Goal: Task Accomplishment & Management: Use online tool/utility

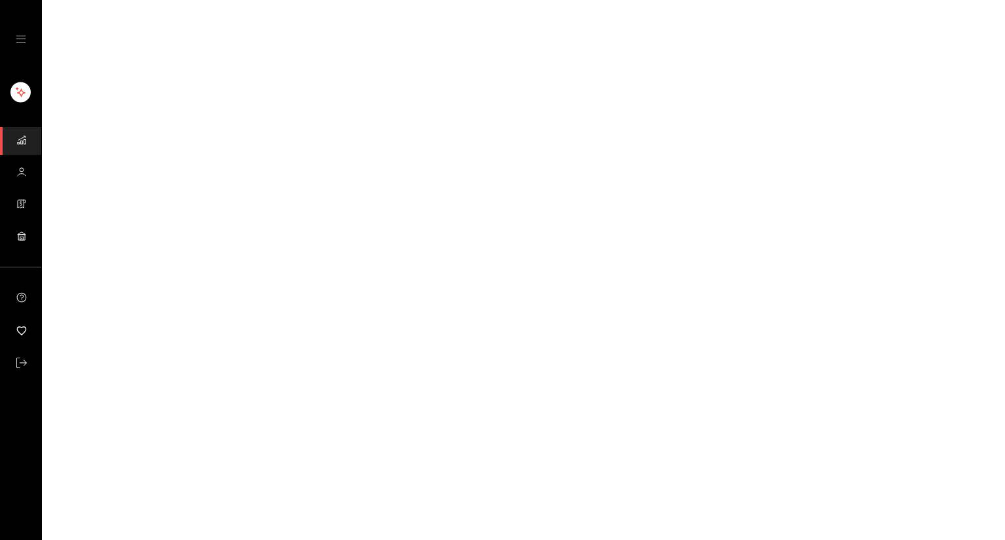
click at [548, 0] on html "Visitar centro de ayuda [PHONE_NUMBER] [EMAIL_ADDRESS][DOMAIN_NAME] Visitar cen…" at bounding box center [502, 0] width 1005 height 0
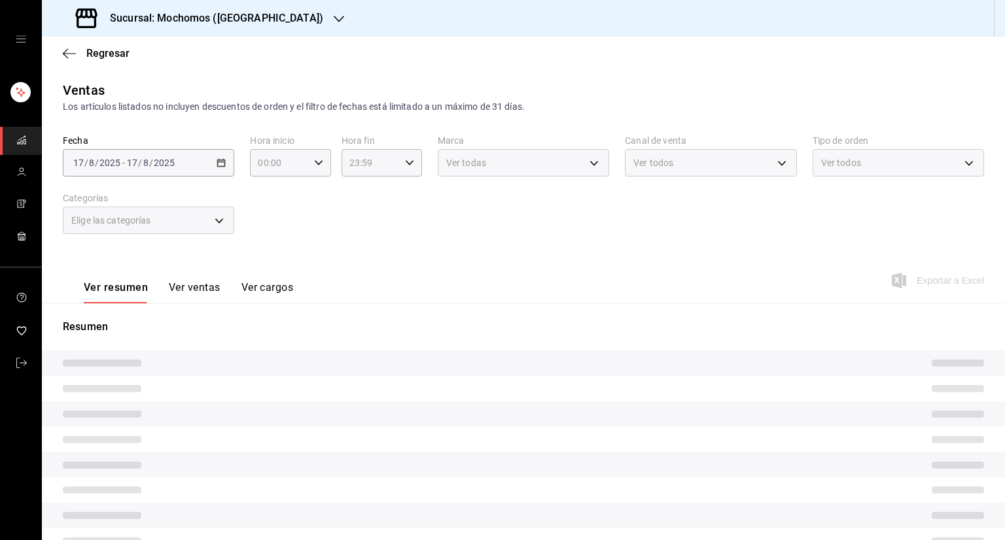
type input "05:00"
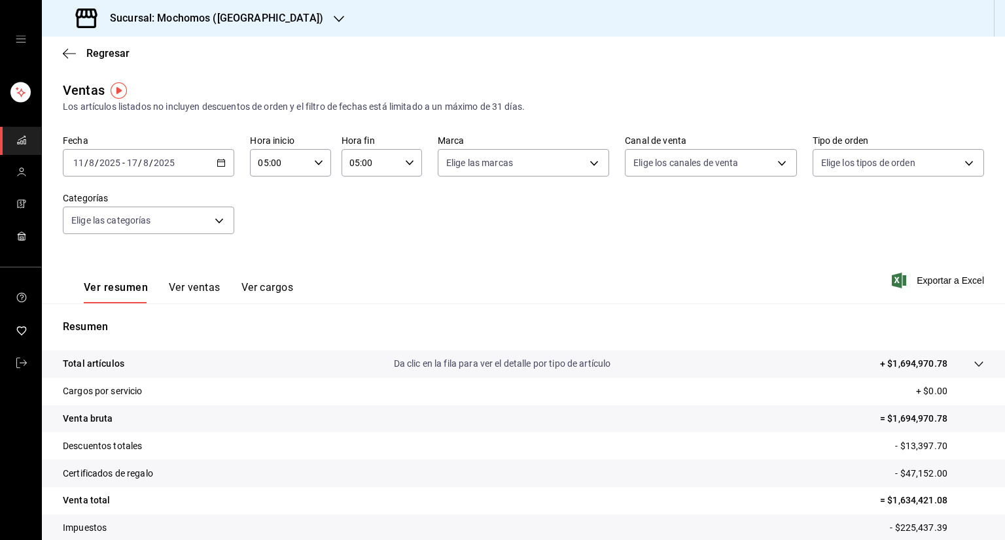
click at [153, 171] on div "[DATE] [DATE] - [DATE] [DATE]" at bounding box center [148, 162] width 171 height 27
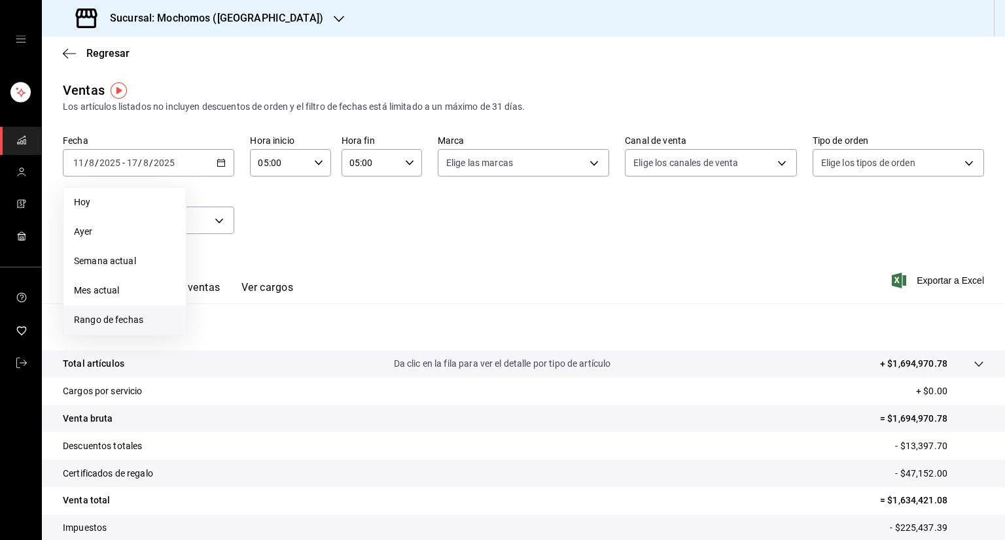
click at [137, 323] on span "Rango de fechas" at bounding box center [124, 320] width 101 height 14
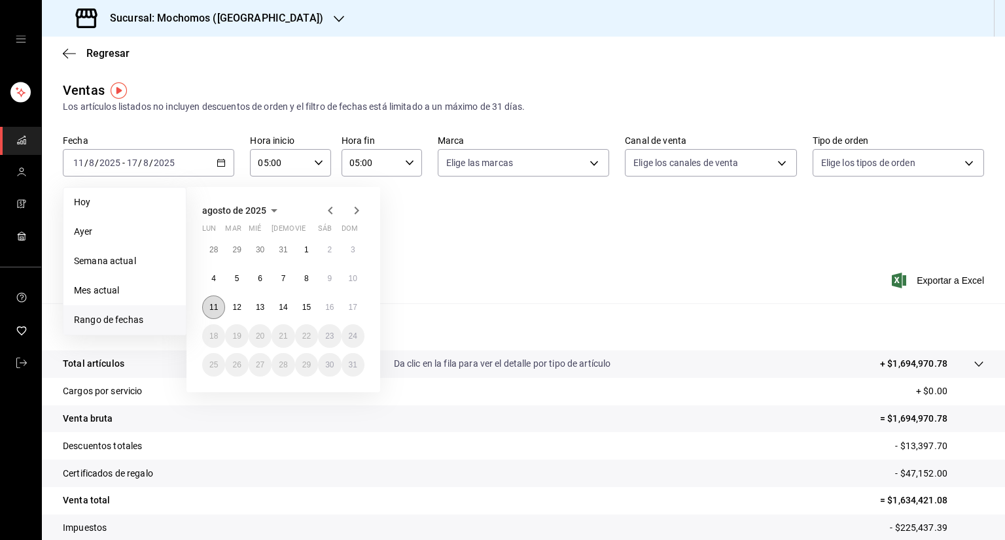
click at [215, 307] on abbr "11" at bounding box center [213, 307] width 9 height 9
click at [362, 307] on button "17" at bounding box center [353, 308] width 23 height 24
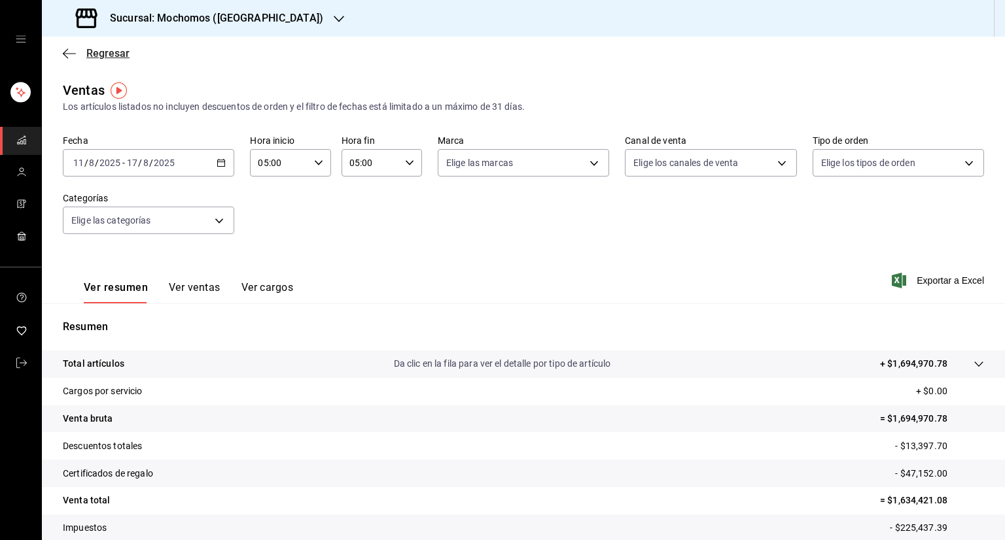
click at [72, 56] on icon "button" at bounding box center [69, 54] width 13 height 12
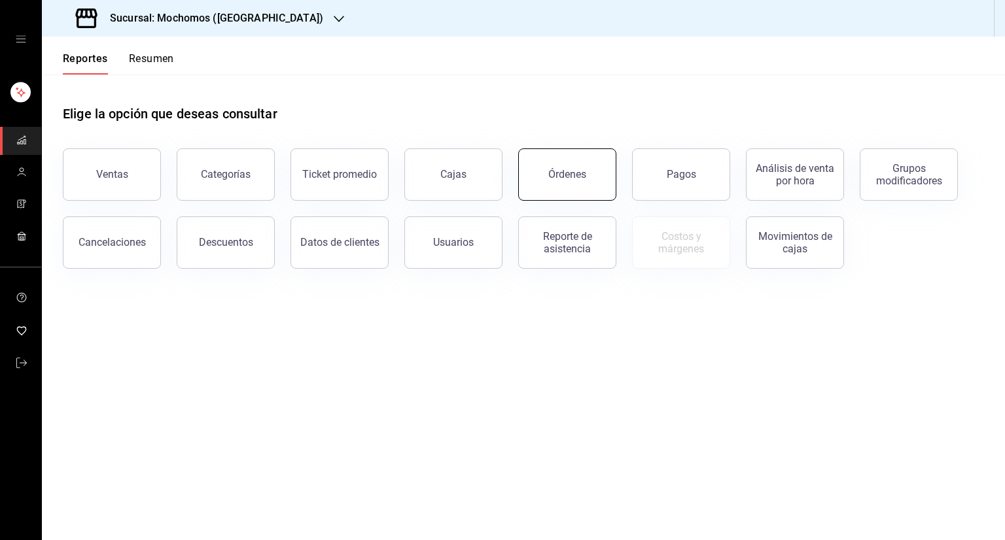
click at [555, 197] on button "Órdenes" at bounding box center [567, 175] width 98 height 52
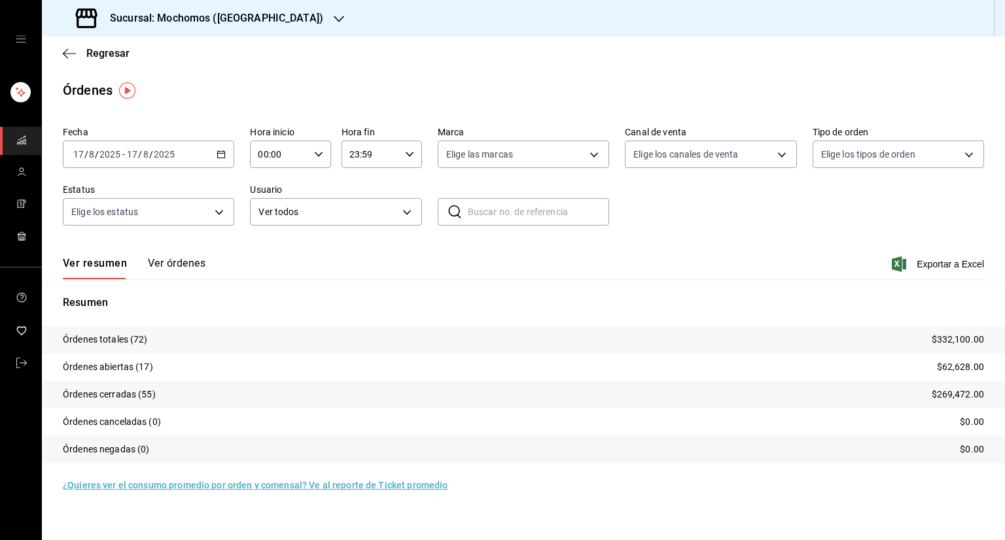
click at [163, 148] on div "[DATE] [DATE] - [DATE] [DATE]" at bounding box center [148, 154] width 171 height 27
click at [141, 338] on span "Rango de fechas" at bounding box center [124, 341] width 101 height 14
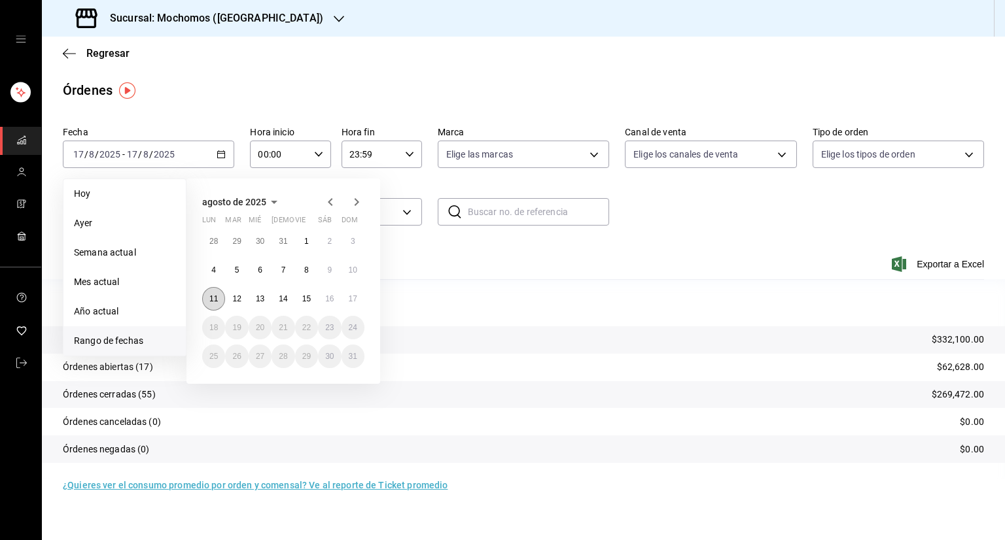
click at [207, 300] on button "11" at bounding box center [213, 299] width 23 height 24
click at [353, 304] on button "17" at bounding box center [353, 299] width 23 height 24
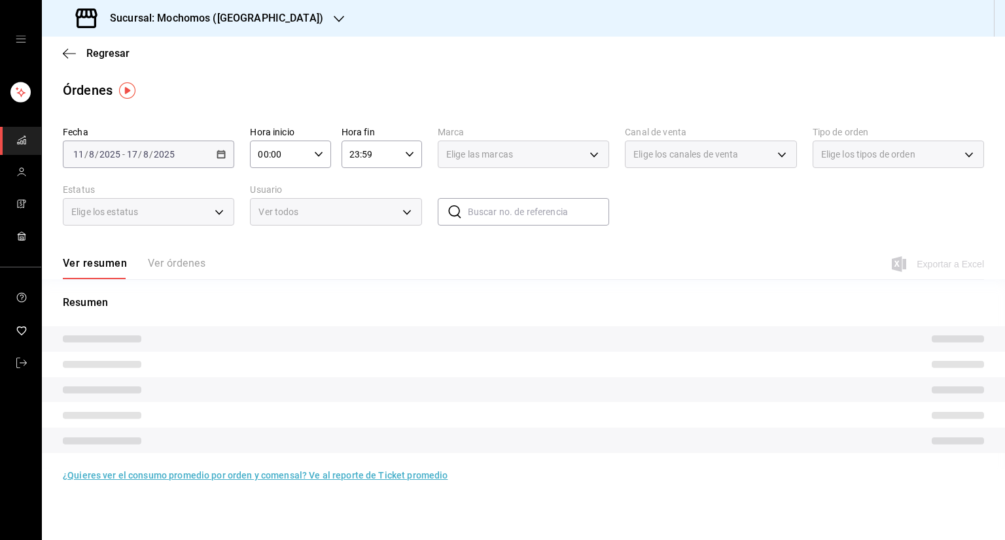
click at [319, 159] on div "00:00 Hora inicio" at bounding box center [290, 154] width 80 height 27
click at [275, 232] on button "01" at bounding box center [270, 219] width 35 height 26
type input "01:00"
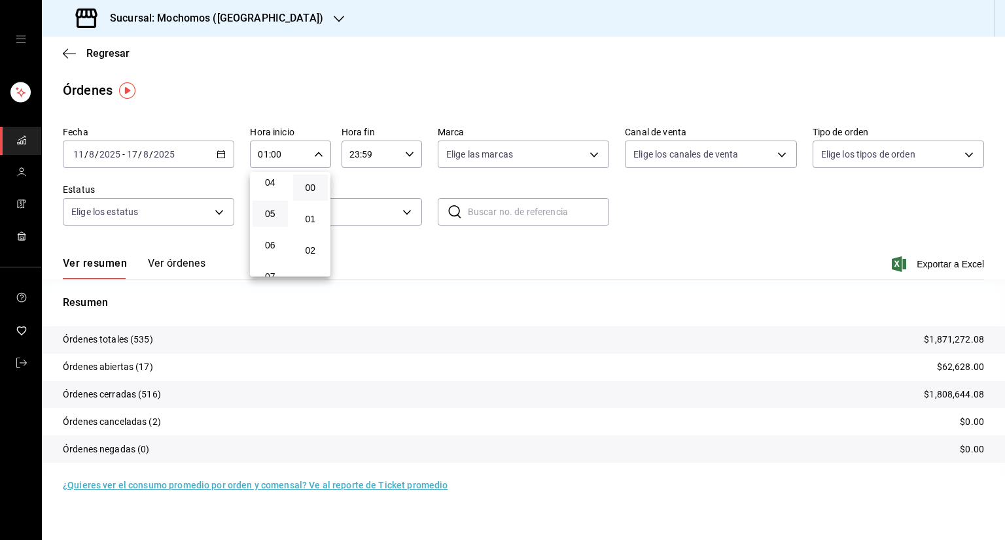
click at [274, 209] on button "05" at bounding box center [270, 214] width 35 height 26
type input "05:00"
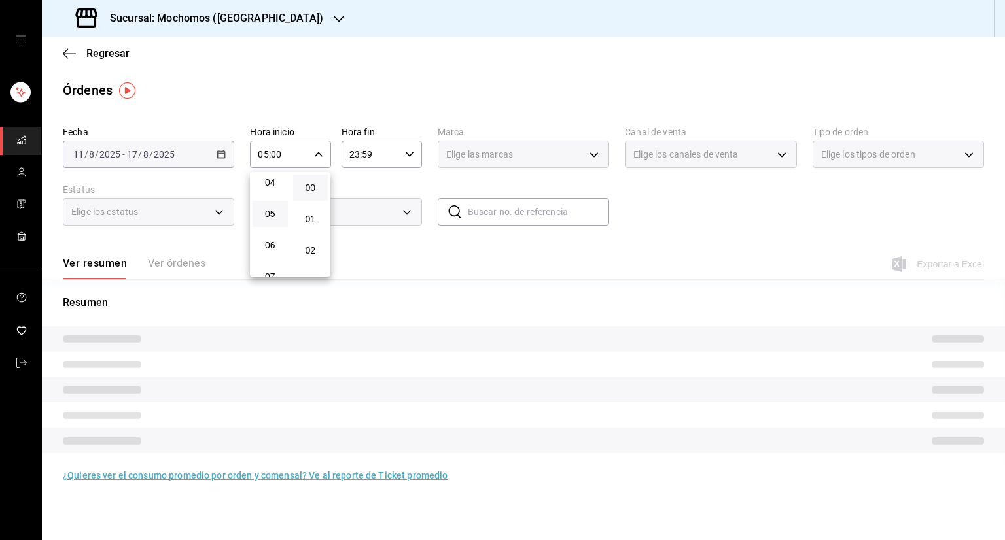
click at [408, 147] on div at bounding box center [502, 270] width 1005 height 540
click at [408, 147] on div "23:59 Hora fin" at bounding box center [382, 154] width 80 height 27
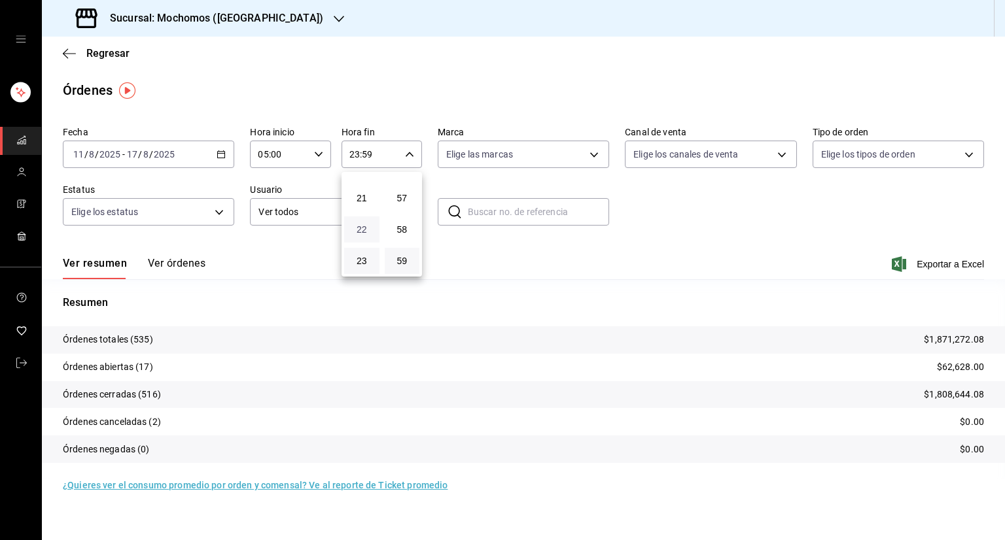
click at [366, 226] on span "22" at bounding box center [362, 229] width 20 height 10
type input "22:59"
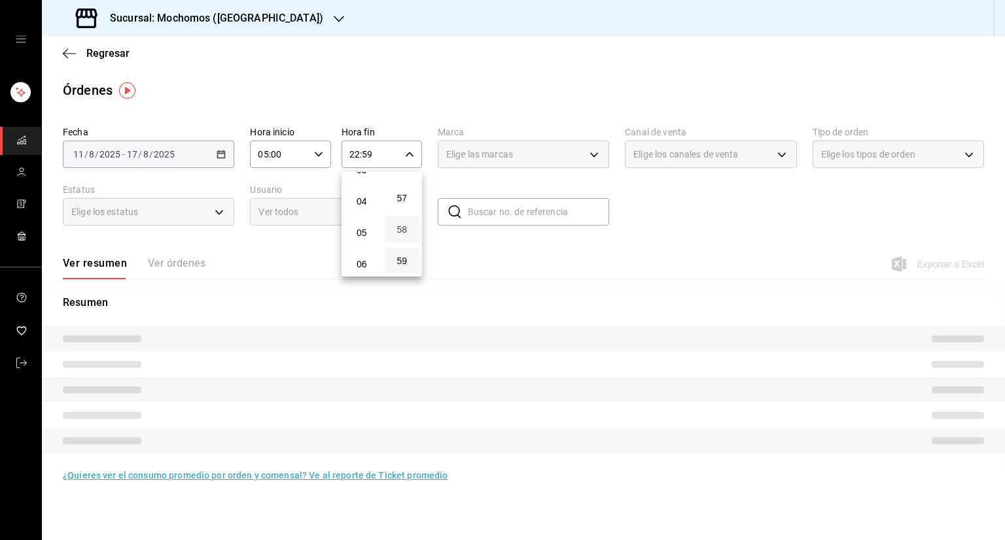
click at [393, 230] on span "58" at bounding box center [403, 229] width 20 height 10
type input "22:58"
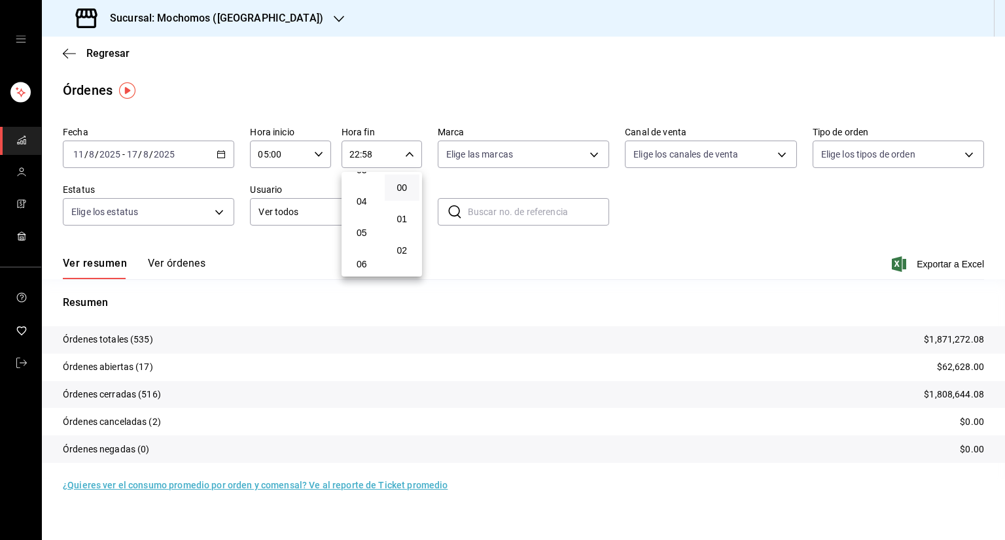
click at [403, 194] on button "00" at bounding box center [402, 188] width 35 height 26
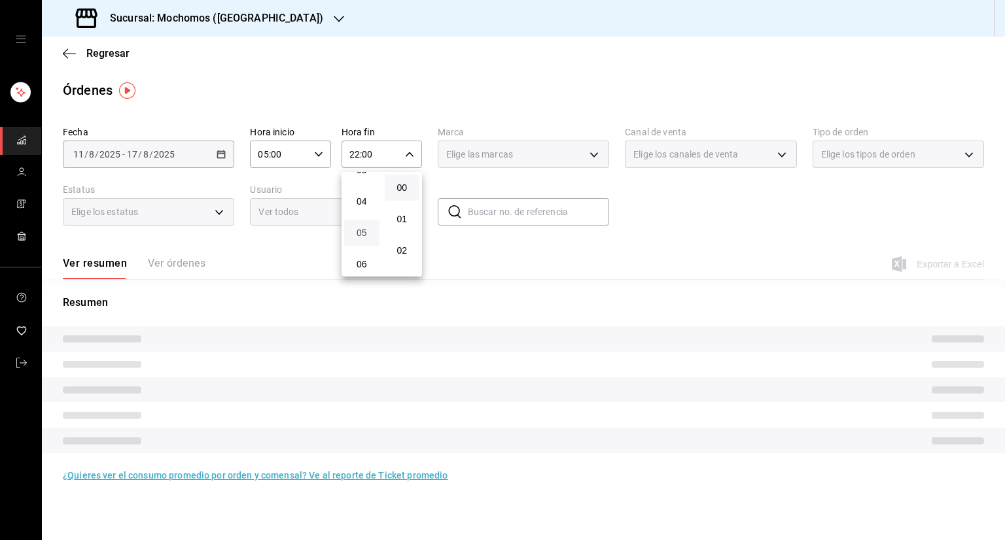
click at [366, 235] on span "05" at bounding box center [362, 233] width 20 height 10
type input "05:00"
click at [480, 270] on div at bounding box center [502, 270] width 1005 height 540
click at [196, 262] on div "Ver resumen Ver órdenes" at bounding box center [134, 268] width 143 height 22
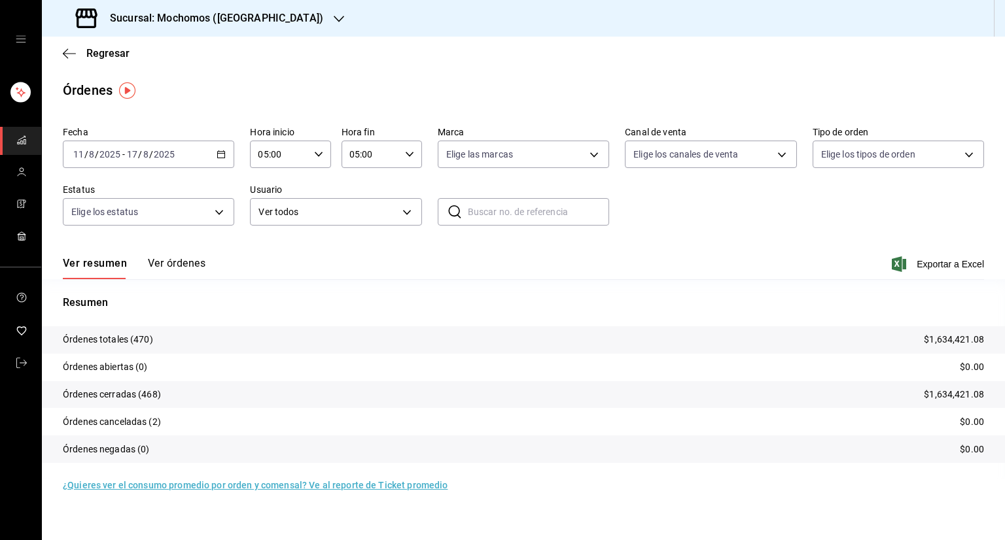
click at [196, 262] on button "Ver órdenes" at bounding box center [177, 268] width 58 height 22
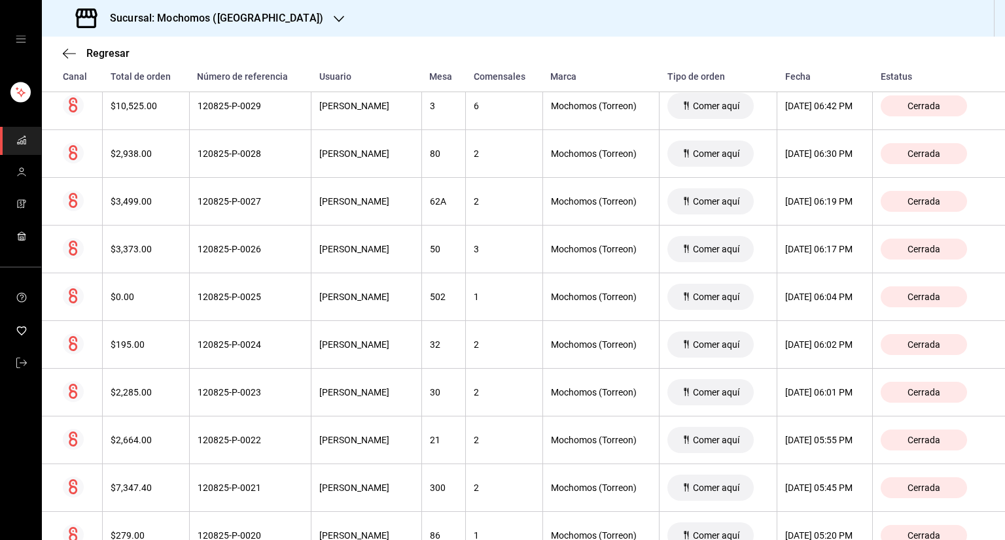
scroll to position [19014, 0]
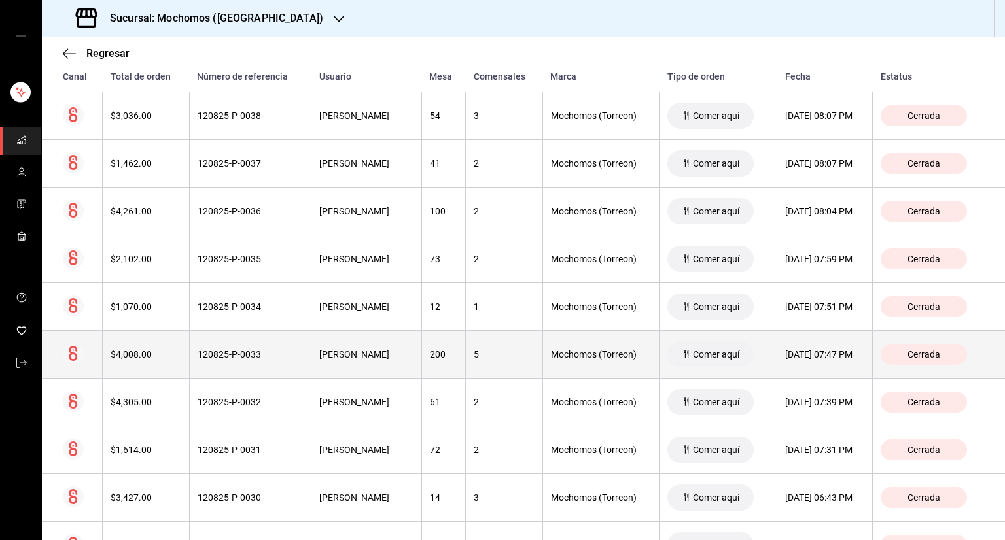
click at [892, 331] on th "Cerrada" at bounding box center [939, 355] width 132 height 48
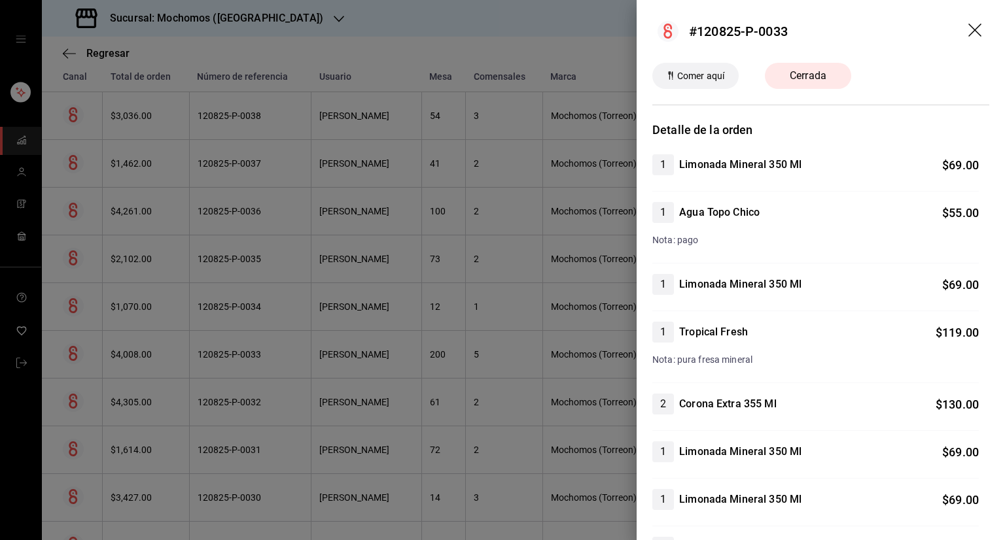
click at [968, 29] on icon "drag" at bounding box center [974, 30] width 13 height 13
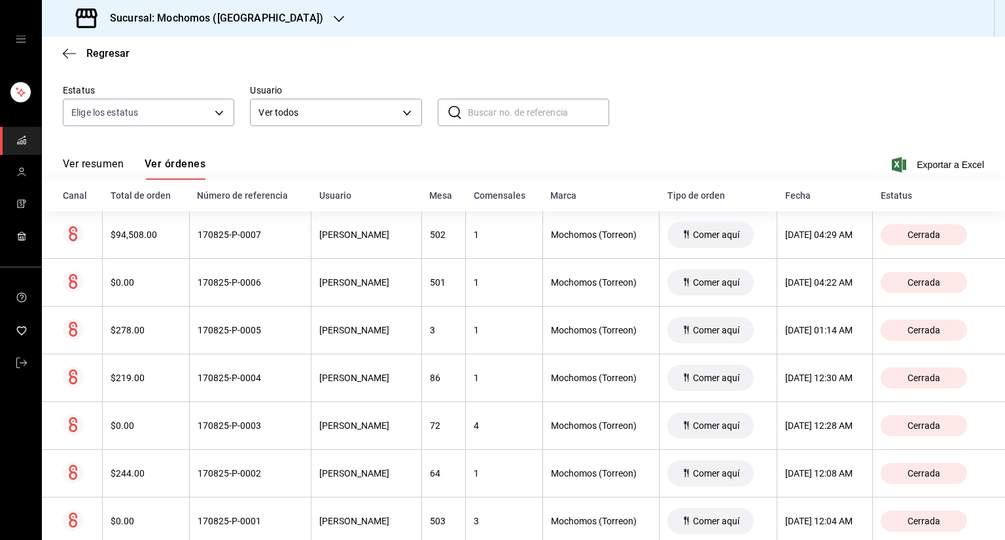
scroll to position [74, 0]
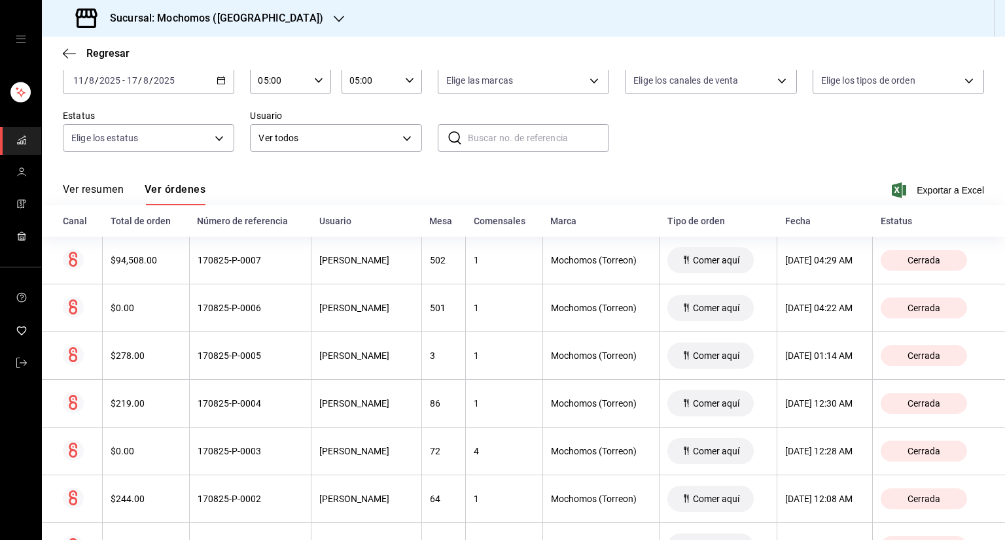
click at [217, 86] on div "[DATE] [DATE] - [DATE] [DATE]" at bounding box center [148, 80] width 171 height 27
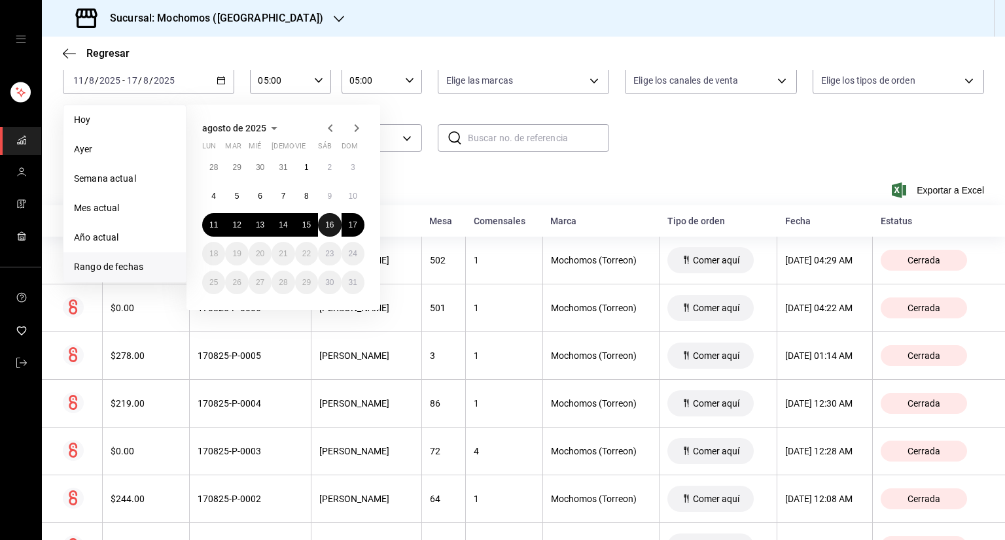
click at [318, 220] on button "16" at bounding box center [329, 225] width 23 height 24
click at [360, 233] on button "17" at bounding box center [353, 225] width 23 height 24
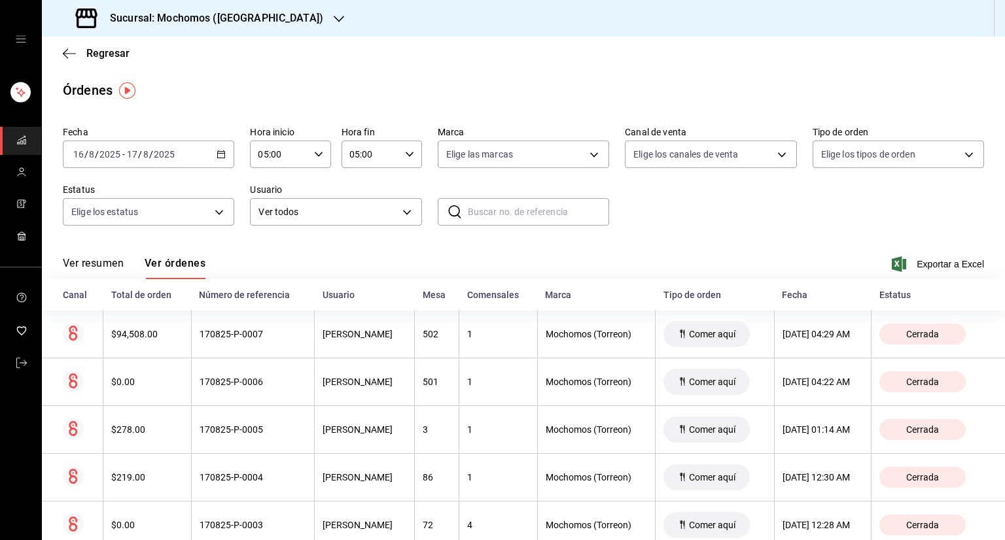
click at [226, 152] on div "[DATE] [DATE] - [DATE] [DATE]" at bounding box center [148, 154] width 171 height 27
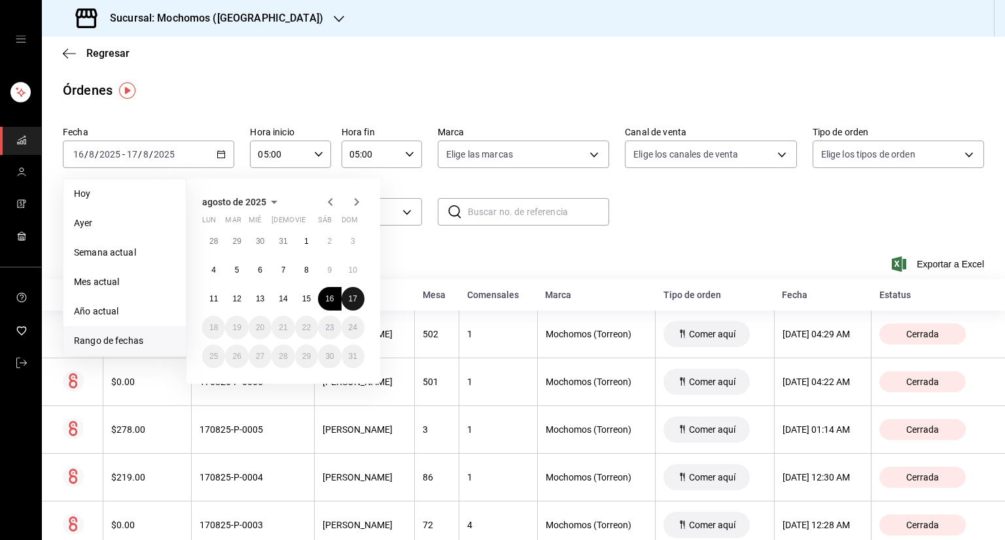
click at [353, 304] on button "17" at bounding box center [353, 299] width 23 height 24
click at [130, 194] on span "Hoy" at bounding box center [124, 194] width 101 height 14
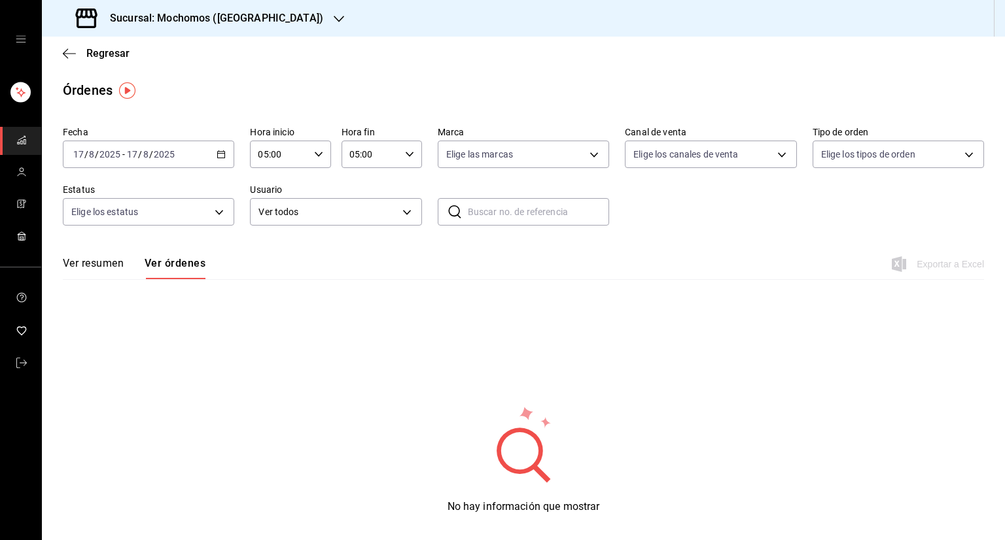
click at [195, 160] on div "[DATE] [DATE] - [DATE] [DATE]" at bounding box center [148, 154] width 171 height 27
click at [374, 190] on label "Usuario" at bounding box center [335, 189] width 171 height 9
click at [879, 160] on body "Sucursal: Mochomos (Torreon) Regresar Órdenes Fecha [DATE] [DATE] - [DATE] [DAT…" at bounding box center [502, 270] width 1005 height 540
click at [775, 161] on div at bounding box center [502, 270] width 1005 height 540
click at [839, 158] on body "Sucursal: Mochomos (Torreon) Regresar Órdenes Fecha [DATE] [DATE] - [DATE] [DAT…" at bounding box center [502, 270] width 1005 height 540
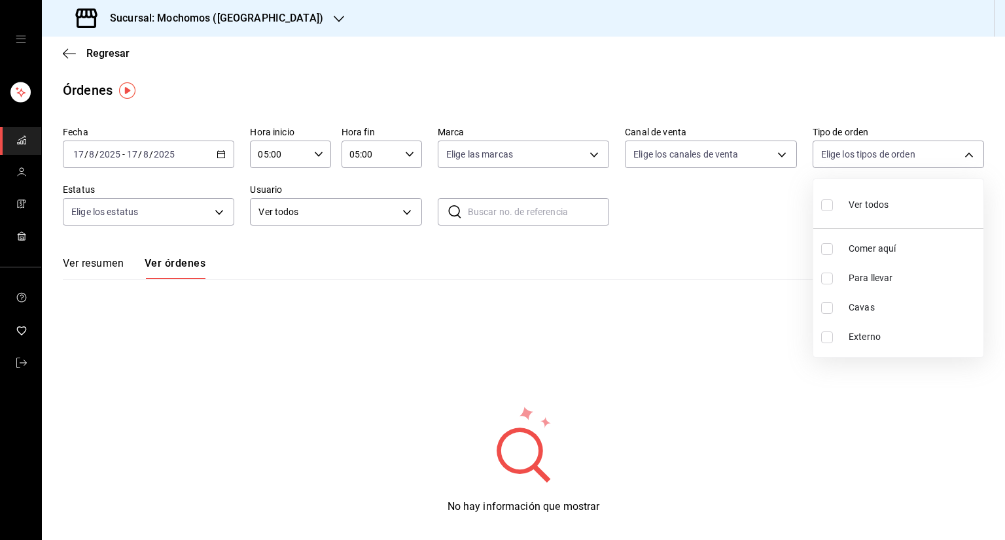
click at [840, 248] on li "Comer aquí" at bounding box center [898, 248] width 170 height 29
type input "98c27cb7-4c58-4a9f-b691-5d7e954b9197"
checkbox input "true"
click at [229, 205] on div at bounding box center [502, 270] width 1005 height 540
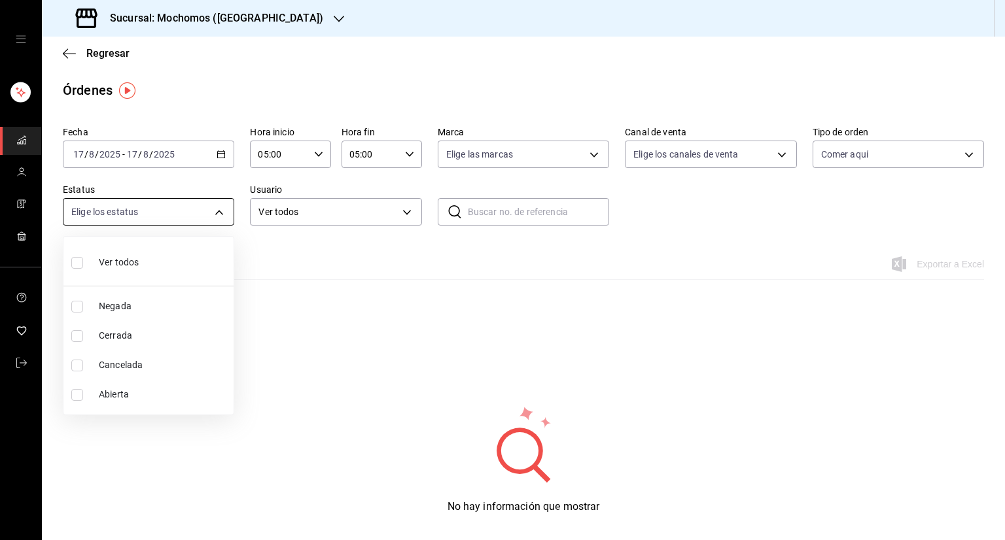
click at [211, 211] on body "Sucursal: Mochomos (Torreon) Regresar Órdenes Fecha [DATE] [DATE] - [DATE] [DAT…" at bounding box center [502, 270] width 1005 height 540
click at [92, 343] on li "Cerrada" at bounding box center [148, 335] width 170 height 29
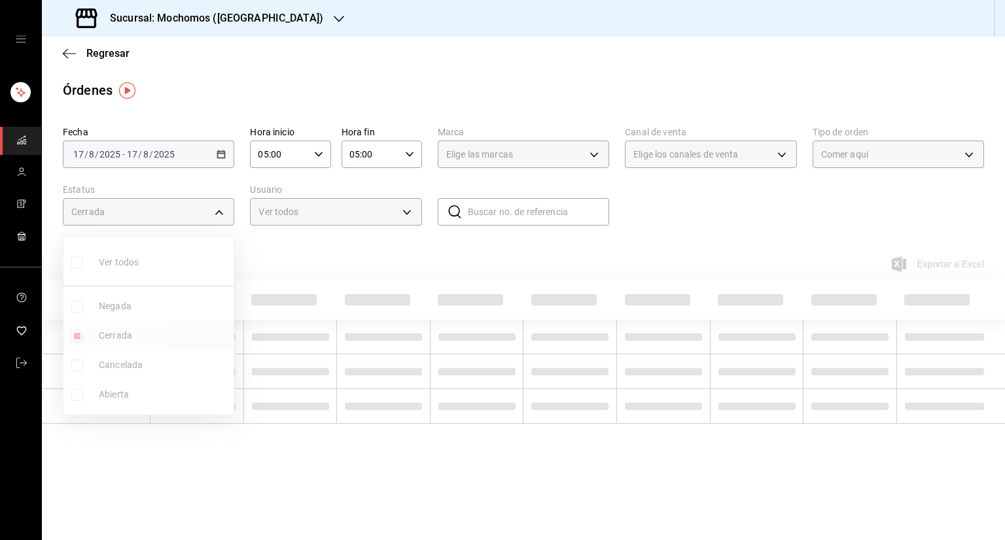
type input "FINISHED"
checkbox input "true"
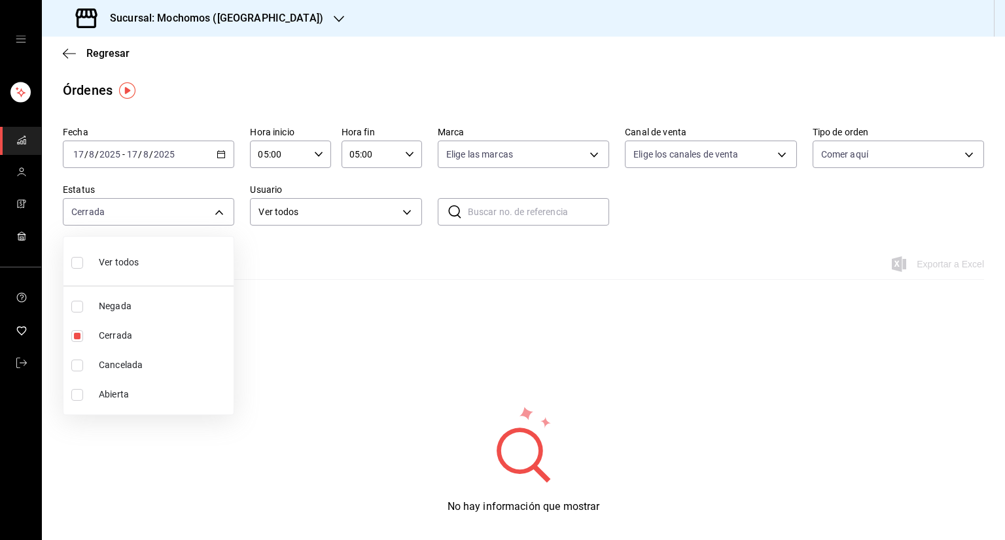
click at [194, 157] on div at bounding box center [502, 270] width 1005 height 540
click at [194, 157] on div "[DATE] [DATE] - [DATE] [DATE]" at bounding box center [148, 154] width 171 height 27
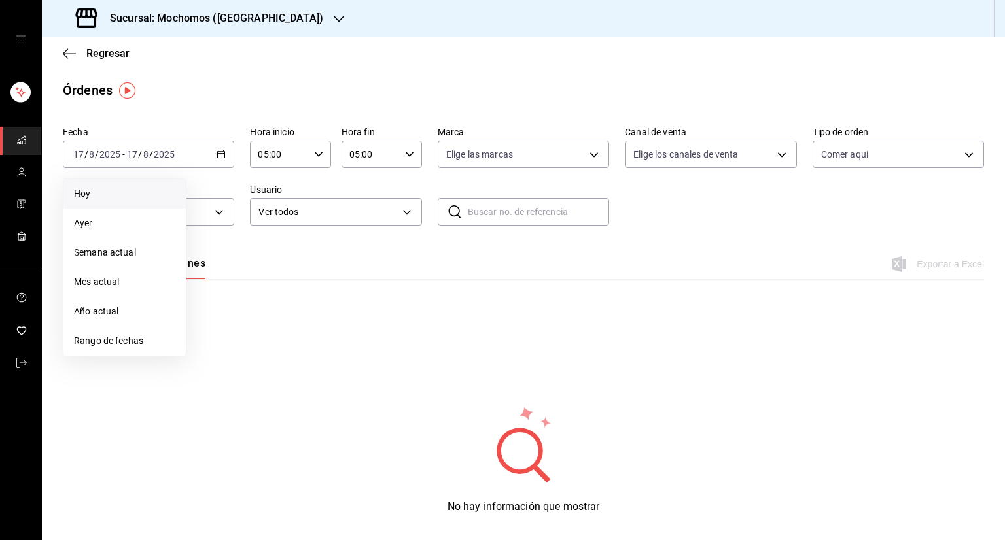
click at [116, 202] on li "Hoy" at bounding box center [124, 193] width 122 height 29
click at [323, 156] on div "05:00 Hora inicio" at bounding box center [290, 154] width 80 height 27
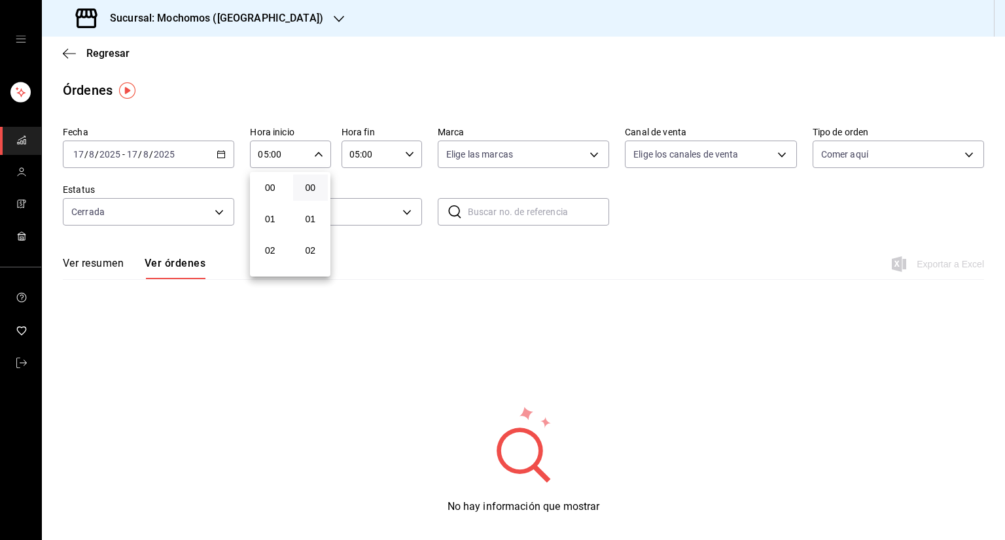
scroll to position [160, 0]
click at [372, 147] on div at bounding box center [502, 270] width 1005 height 540
click at [408, 153] on icon "button" at bounding box center [409, 154] width 9 height 9
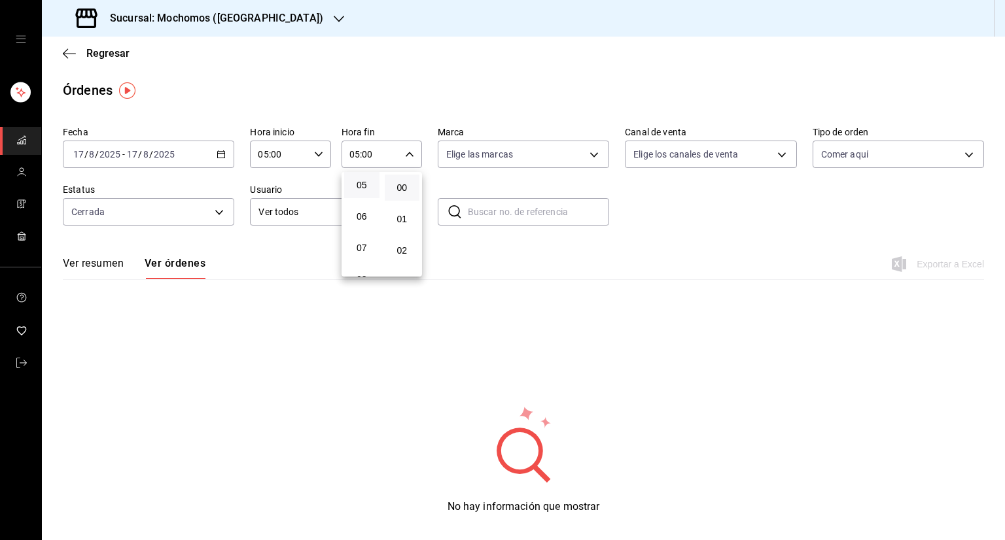
click at [91, 270] on div at bounding box center [502, 270] width 1005 height 540
click at [97, 270] on button "Ver resumen" at bounding box center [93, 268] width 61 height 22
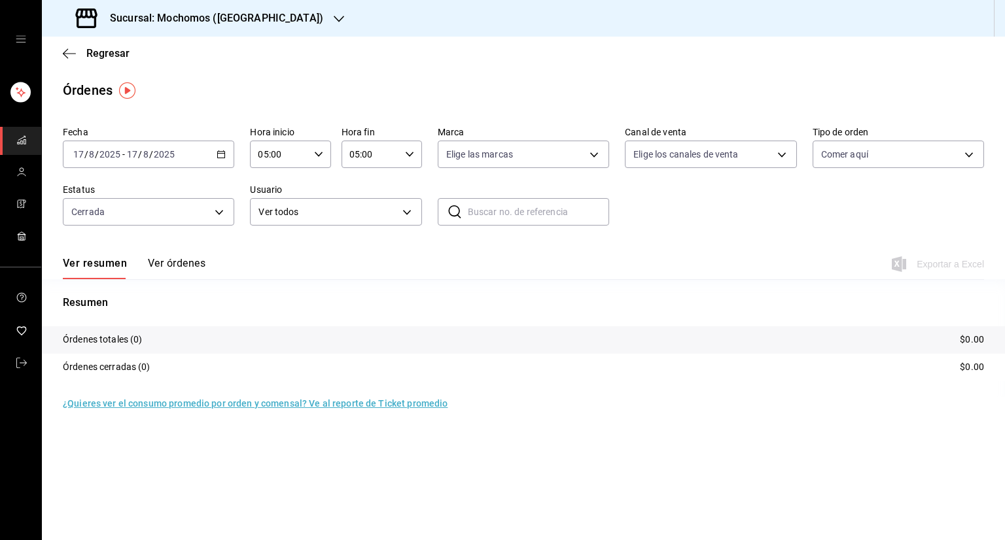
click at [182, 265] on button "Ver órdenes" at bounding box center [177, 268] width 58 height 22
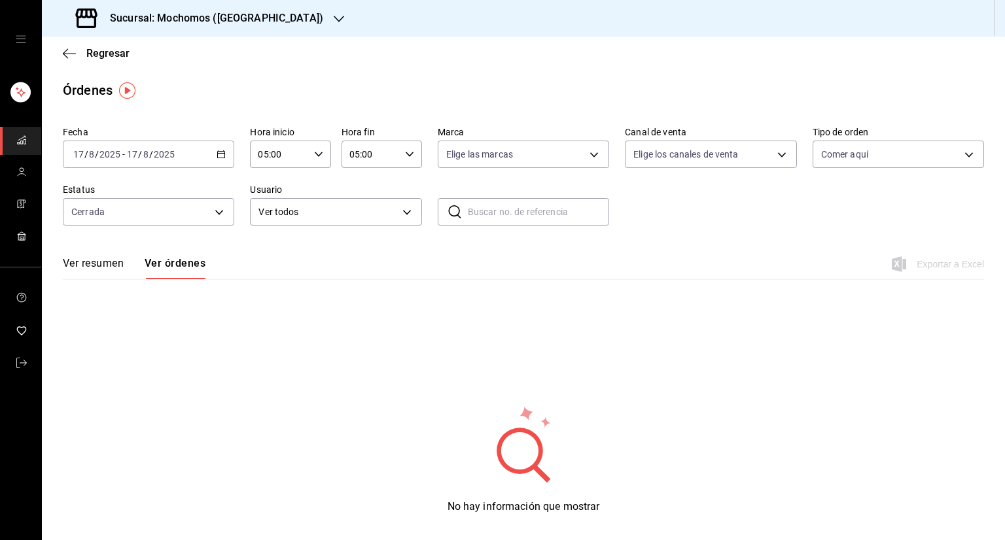
click at [202, 152] on div "[DATE] [DATE] - [DATE] [DATE]" at bounding box center [148, 154] width 171 height 27
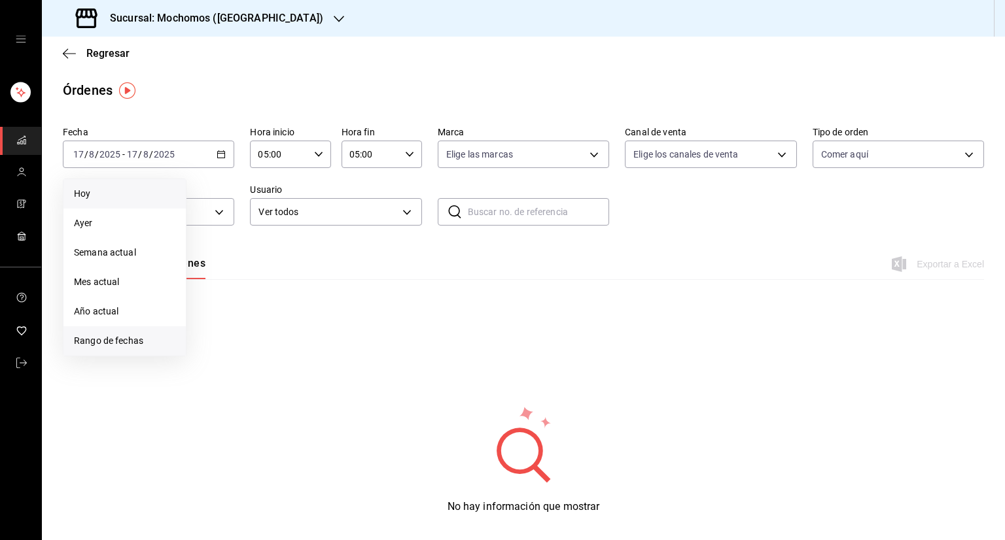
click at [135, 335] on span "Rango de fechas" at bounding box center [124, 341] width 101 height 14
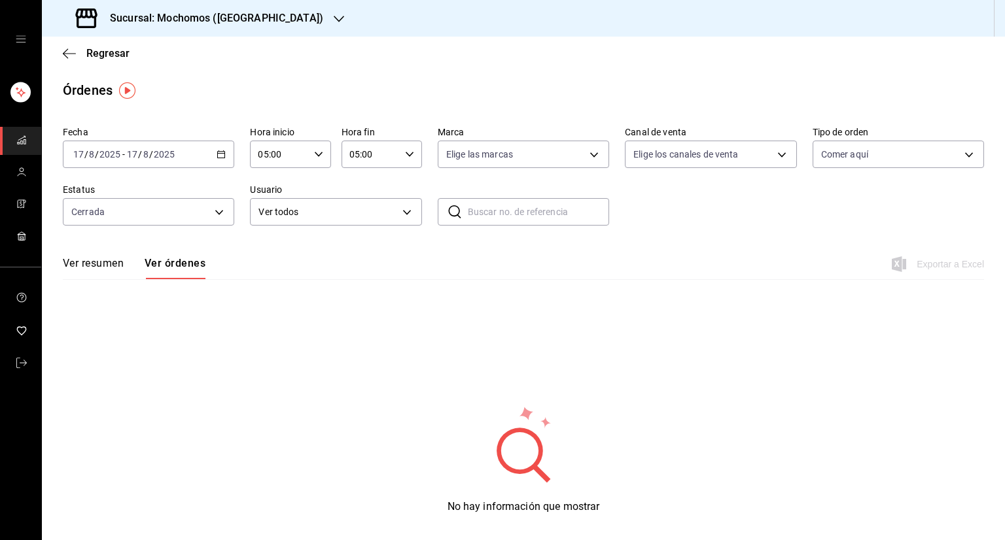
click at [251, 89] on div "Órdenes" at bounding box center [523, 90] width 963 height 20
click at [84, 51] on span "Regresar" at bounding box center [96, 53] width 67 height 12
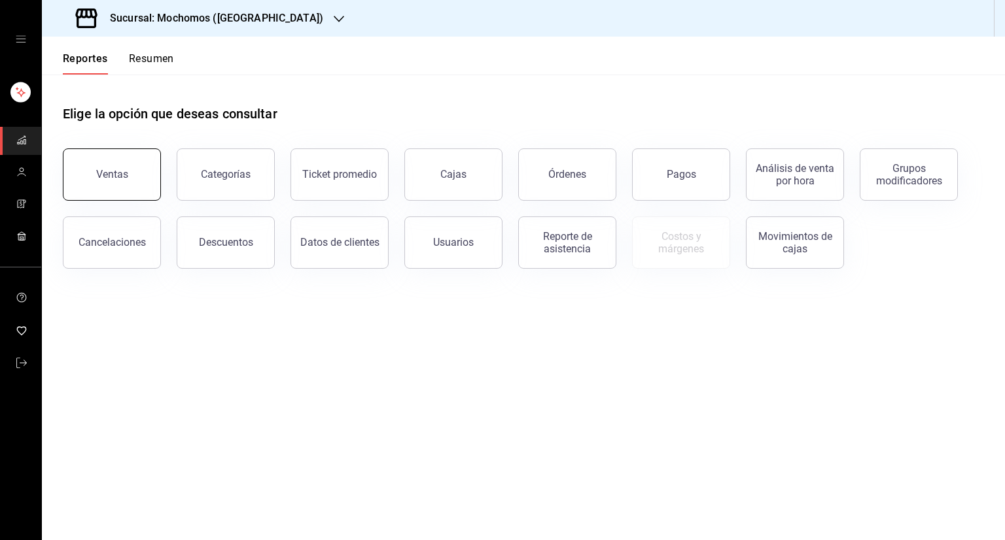
click at [111, 197] on button "Ventas" at bounding box center [112, 175] width 98 height 52
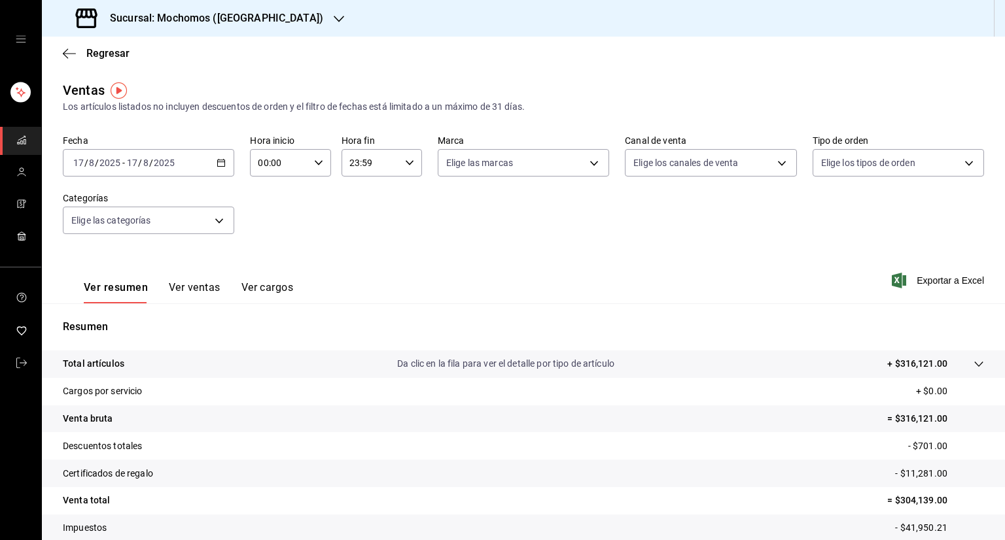
click at [212, 161] on div "[DATE] [DATE] - [DATE] [DATE]" at bounding box center [148, 162] width 171 height 27
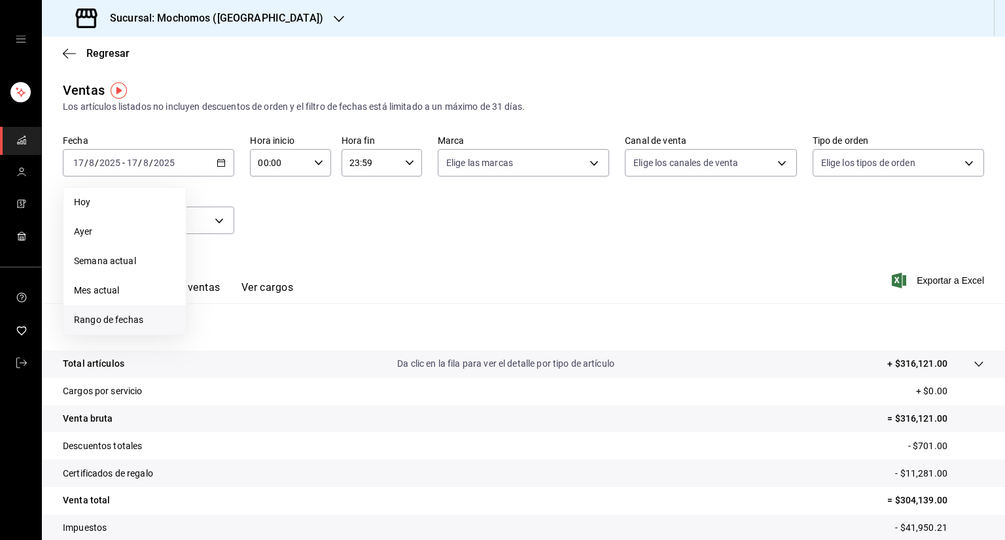
click at [145, 315] on span "Rango de fechas" at bounding box center [124, 320] width 101 height 14
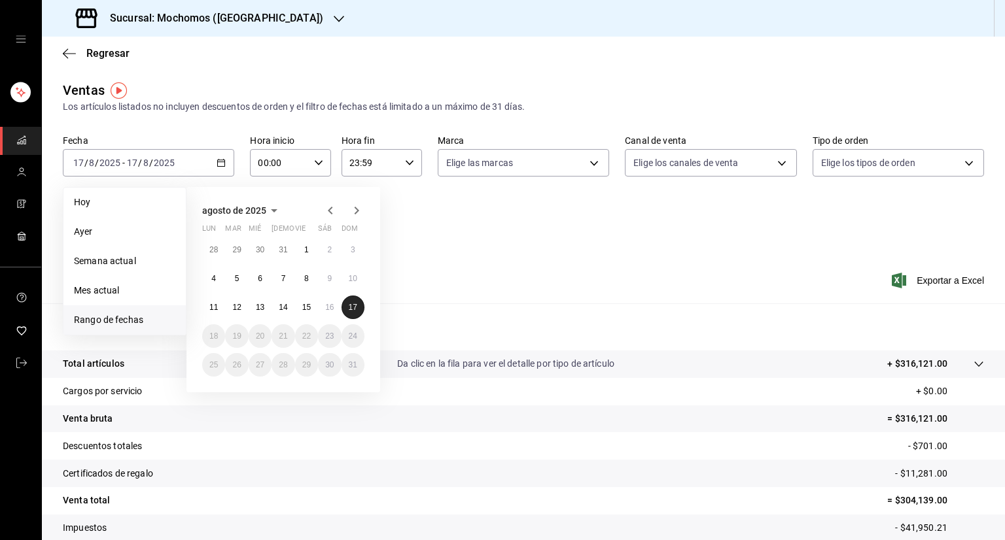
click at [349, 312] on button "17" at bounding box center [353, 308] width 23 height 24
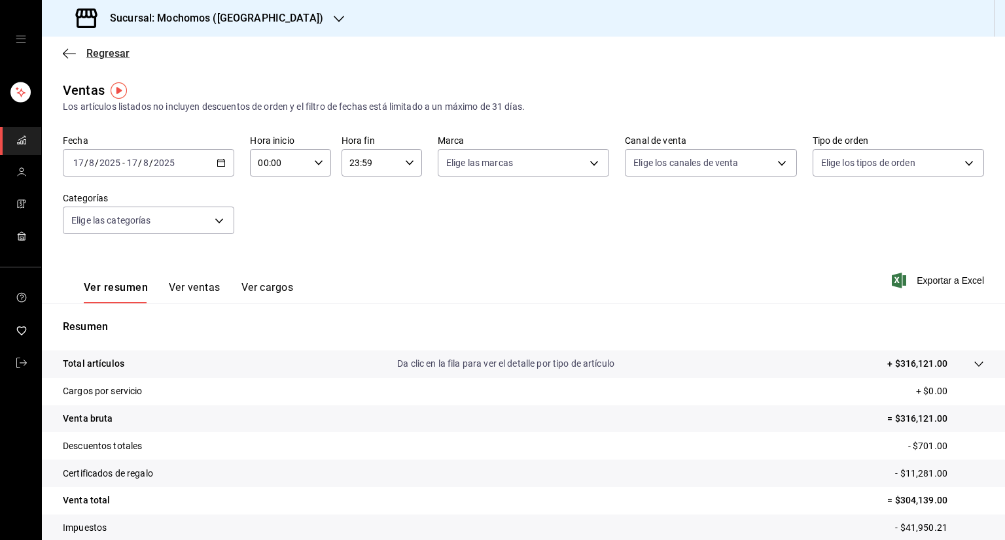
click at [106, 57] on span "Regresar" at bounding box center [107, 53] width 43 height 12
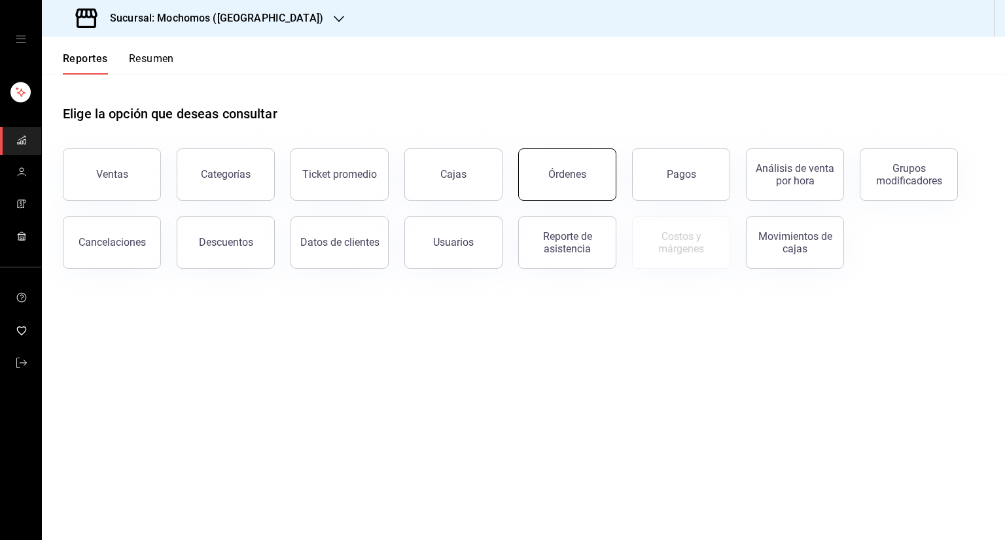
click at [561, 191] on button "Órdenes" at bounding box center [567, 175] width 98 height 52
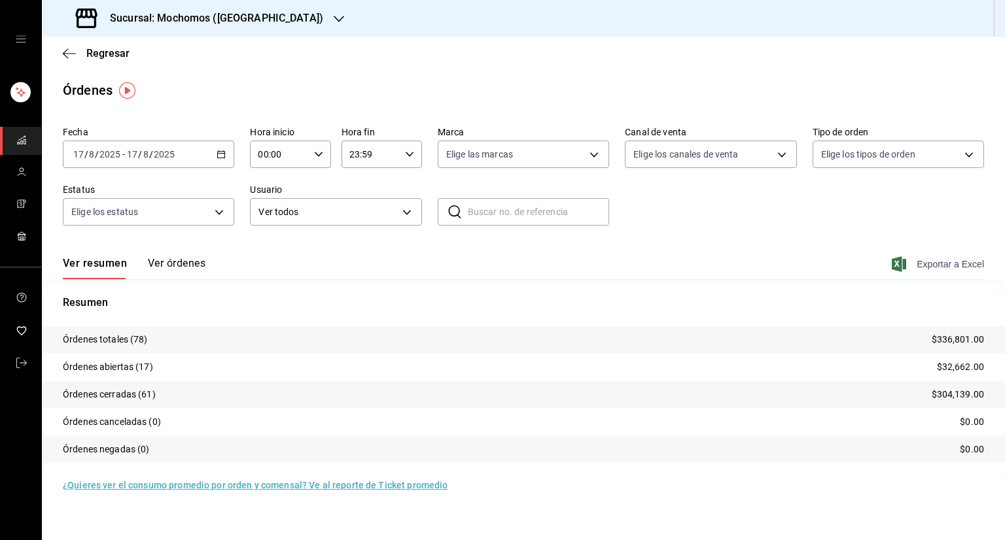
click at [944, 262] on span "Exportar a Excel" at bounding box center [939, 264] width 90 height 16
click at [186, 257] on button "Ver órdenes" at bounding box center [177, 268] width 58 height 22
click at [186, 257] on div "Ver resumen Ver órdenes" at bounding box center [134, 268] width 143 height 22
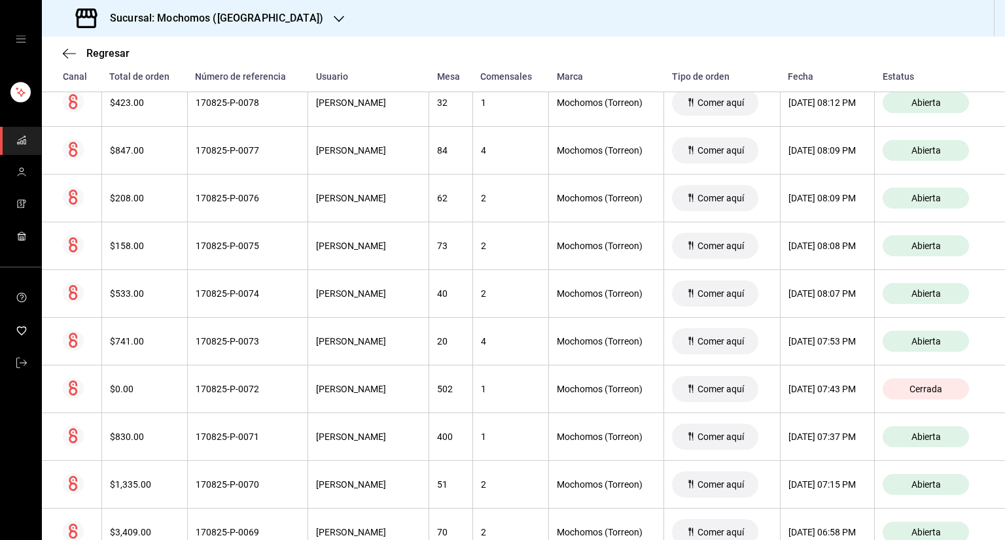
scroll to position [260, 0]
